Goal: Information Seeking & Learning: Check status

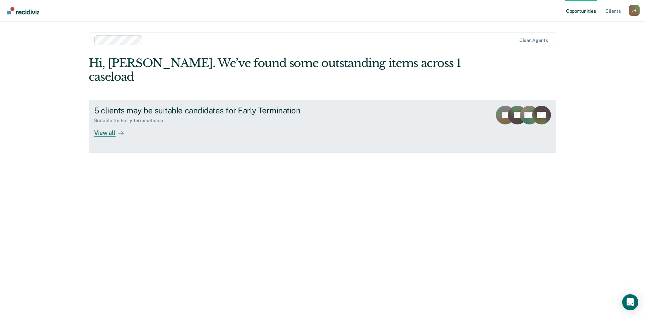
click at [244, 106] on div "5 clients may be suitable candidates for Early Termination" at bounding box center [212, 111] width 236 height 10
